Goal: Book appointment/travel/reservation

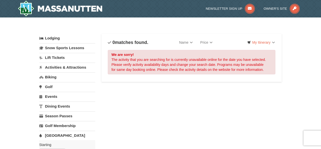
click at [57, 56] on link "Lift Tickets" at bounding box center [67, 57] width 56 height 9
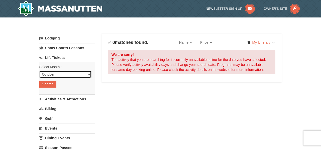
click at [63, 76] on select "October November December January February March April May June July August Sep…" at bounding box center [65, 75] width 52 height 8
click at [39, 71] on select "October November December January February March April May June July August Sep…" at bounding box center [65, 75] width 52 height 8
click at [48, 84] on button "Search" at bounding box center [47, 84] width 17 height 7
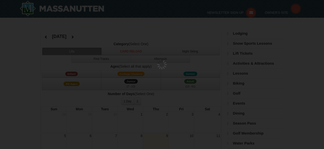
select select "10"
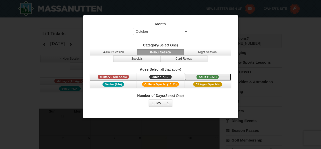
click at [212, 76] on span "Adult (13-61)" at bounding box center [207, 77] width 23 height 5
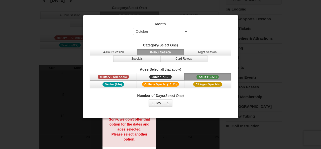
scroll to position [50, 0]
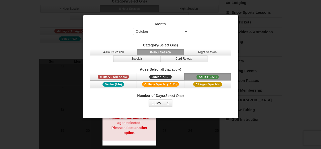
click at [203, 76] on span "Adult (13-61)" at bounding box center [207, 77] width 23 height 5
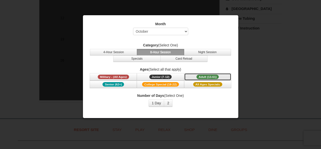
scroll to position [150, 0]
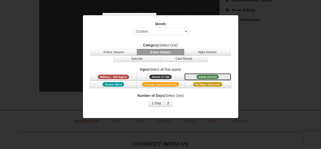
click at [209, 76] on span "Adult (13-61)" at bounding box center [207, 77] width 23 height 5
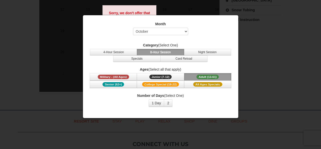
click at [127, 14] on strong "Sorry, we don't offer that option for the dates and ages selected. Please selec…" at bounding box center [129, 23] width 41 height 24
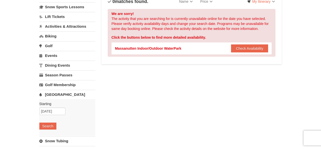
scroll to position [50, 0]
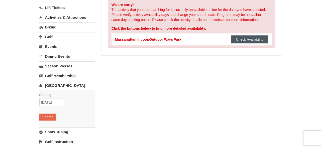
click at [236, 40] on button "Check Availability" at bounding box center [249, 40] width 37 height 8
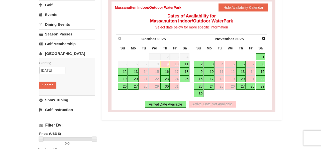
scroll to position [75, 0]
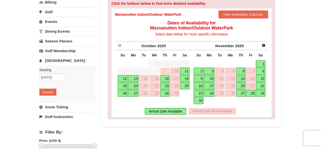
click at [188, 79] on link "18" at bounding box center [185, 78] width 10 height 7
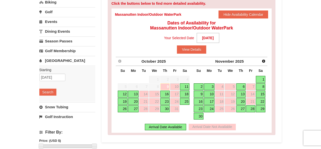
click at [135, 101] on link "20" at bounding box center [133, 101] width 11 height 7
click at [214, 38] on strong "[DATE]" at bounding box center [208, 38] width 23 height 10
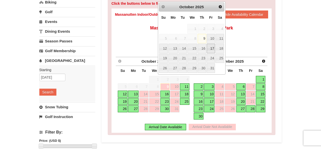
click at [212, 49] on link "17" at bounding box center [211, 49] width 9 height 10
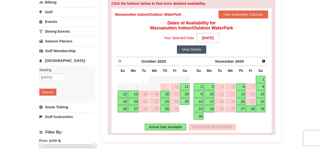
click at [196, 51] on button "View Details" at bounding box center [191, 50] width 29 height 8
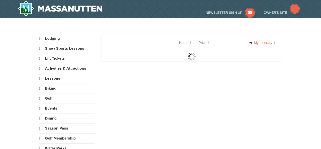
select select "10"
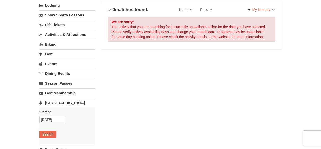
scroll to position [50, 0]
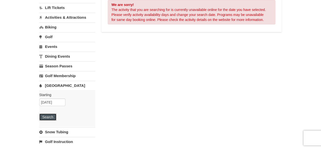
click at [53, 117] on button "Search" at bounding box center [47, 117] width 17 height 7
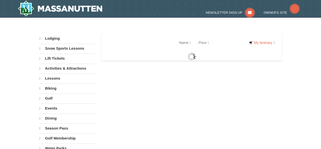
select select "10"
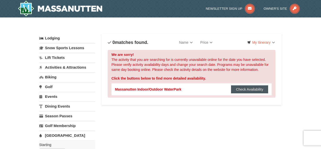
click at [256, 90] on button "Check Availability" at bounding box center [249, 90] width 37 height 8
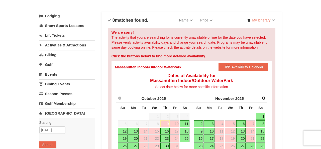
scroll to position [100, 0]
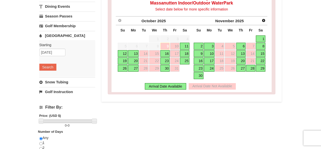
click at [186, 54] on link "18" at bounding box center [185, 53] width 10 height 7
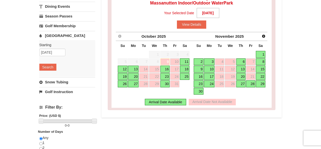
click at [186, 68] on link "18" at bounding box center [185, 69] width 10 height 7
click at [136, 78] on link "20" at bounding box center [133, 76] width 11 height 7
click at [157, 105] on div "Arrival Date Available" at bounding box center [165, 102] width 41 height 7
drag, startPoint x: 198, startPoint y: 22, endPoint x: 201, endPoint y: 27, distance: 6.2
click at [198, 22] on button "View Details" at bounding box center [191, 25] width 29 height 8
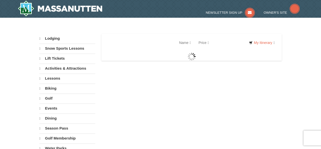
select select "10"
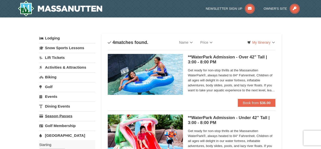
click at [59, 115] on link "Season Passes" at bounding box center [67, 116] width 56 height 9
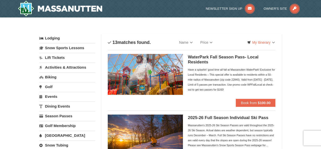
click at [65, 69] on link "Activities & Attractions" at bounding box center [67, 67] width 56 height 9
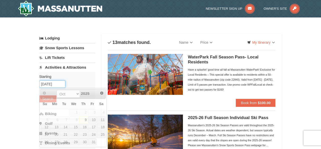
click at [51, 84] on input "10/09/2025" at bounding box center [52, 85] width 26 height 8
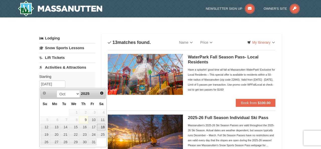
click at [100, 127] on link "18" at bounding box center [101, 127] width 9 height 7
type input "[DATE]"
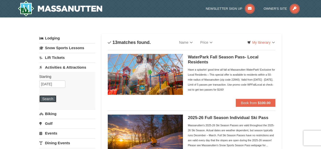
click at [50, 97] on button "Search" at bounding box center [47, 99] width 17 height 7
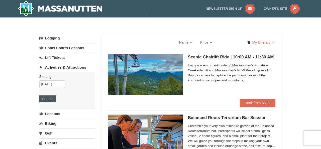
select select "10"
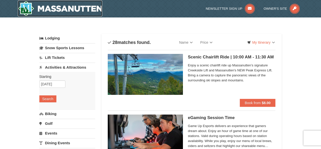
click at [54, 11] on img at bounding box center [60, 9] width 85 height 16
